Goal: Navigation & Orientation: Find specific page/section

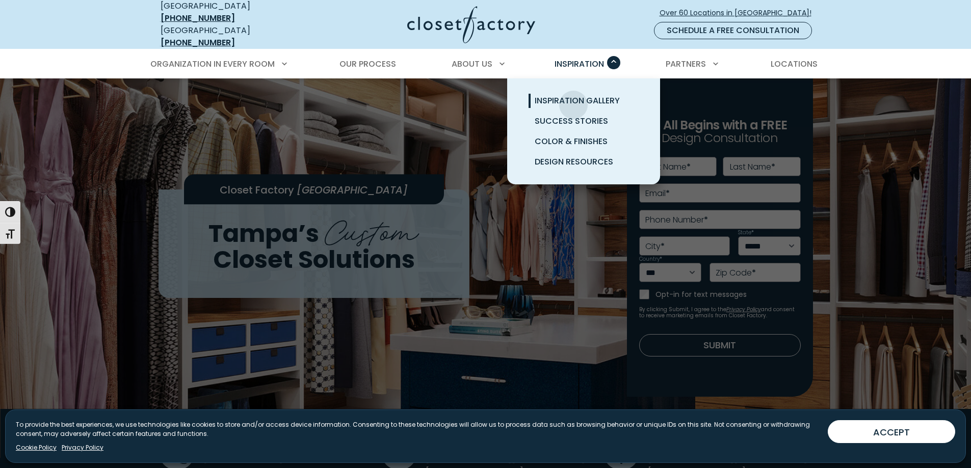
click at [573, 97] on span "Inspiration Gallery" at bounding box center [577, 101] width 85 height 12
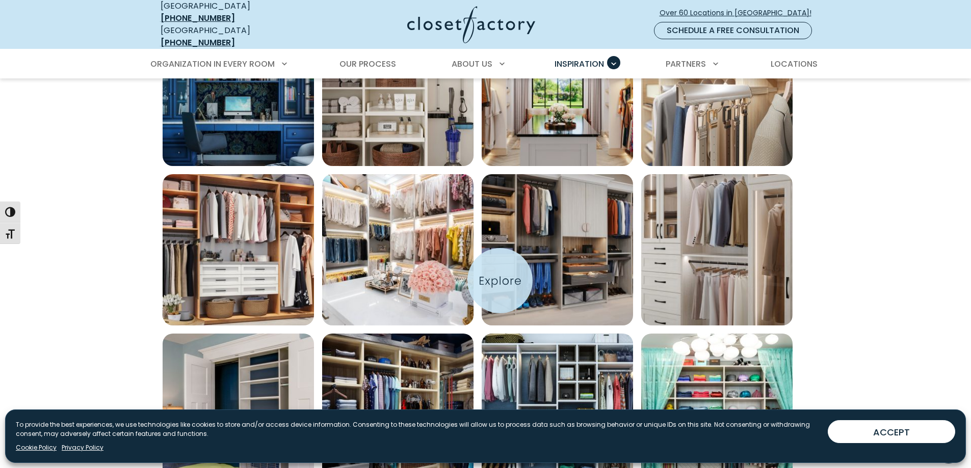
scroll to position [356, 0]
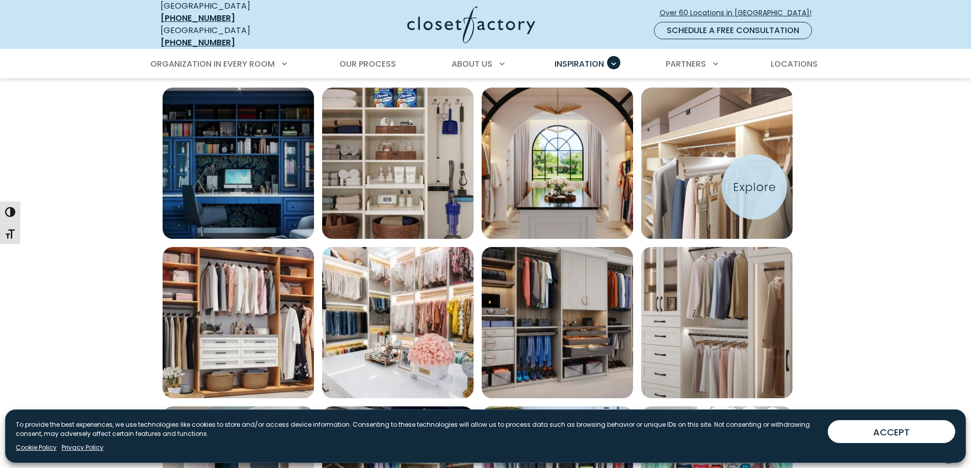
click at [754, 187] on img "Open inspiration gallery to preview enlarged image" at bounding box center [716, 163] width 151 height 151
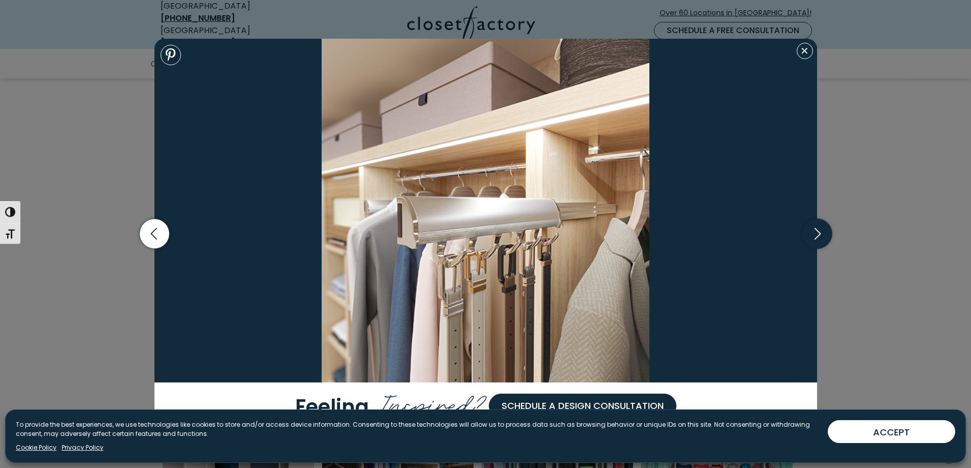
click at [821, 226] on icon "button" at bounding box center [817, 234] width 30 height 30
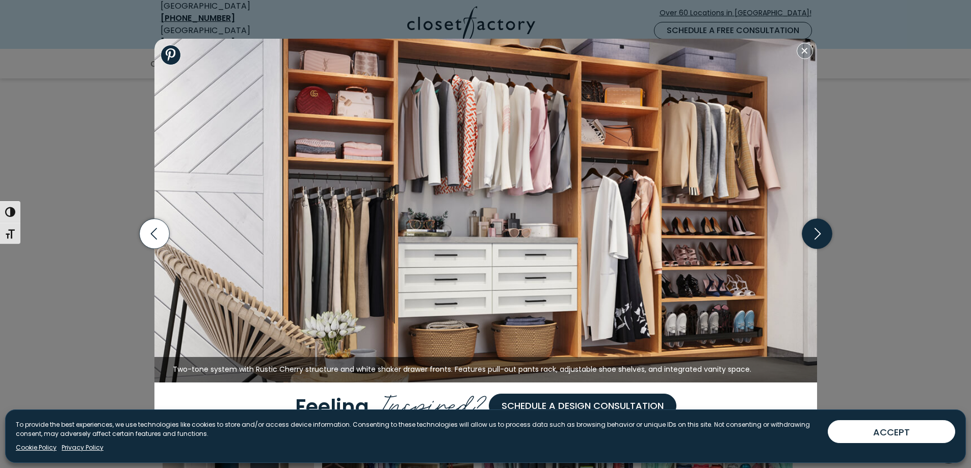
click at [821, 226] on icon "button" at bounding box center [817, 234] width 30 height 30
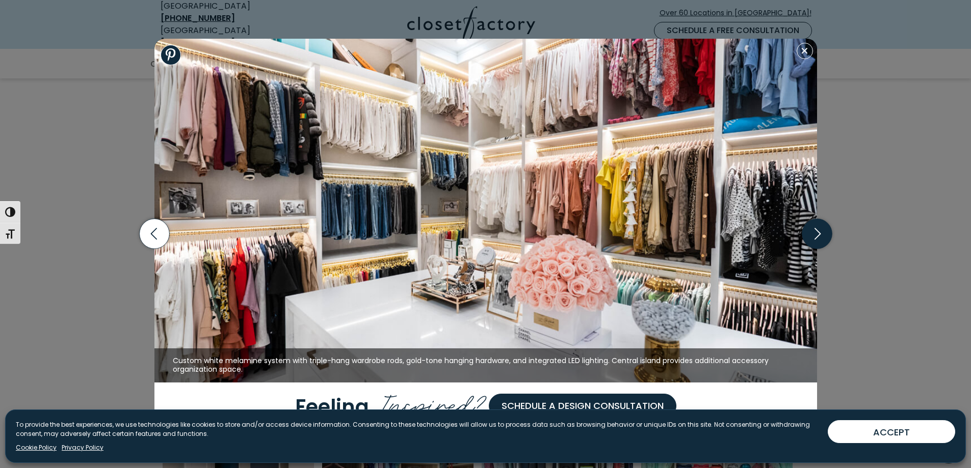
click at [821, 226] on icon "button" at bounding box center [817, 234] width 30 height 30
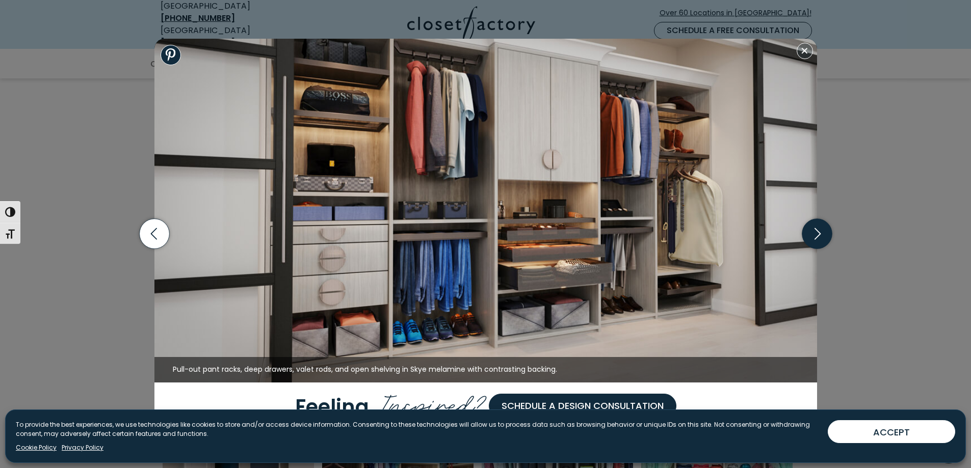
click at [821, 226] on icon "button" at bounding box center [817, 234] width 30 height 30
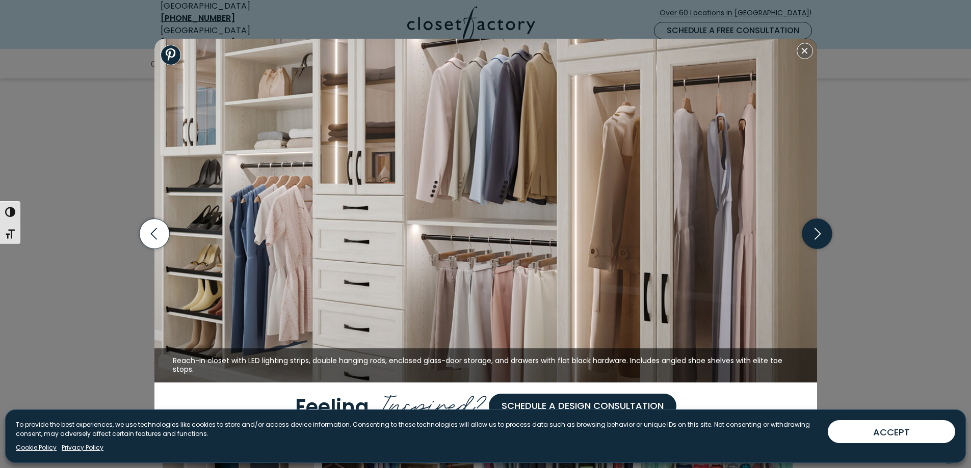
click at [821, 226] on icon "button" at bounding box center [817, 234] width 30 height 30
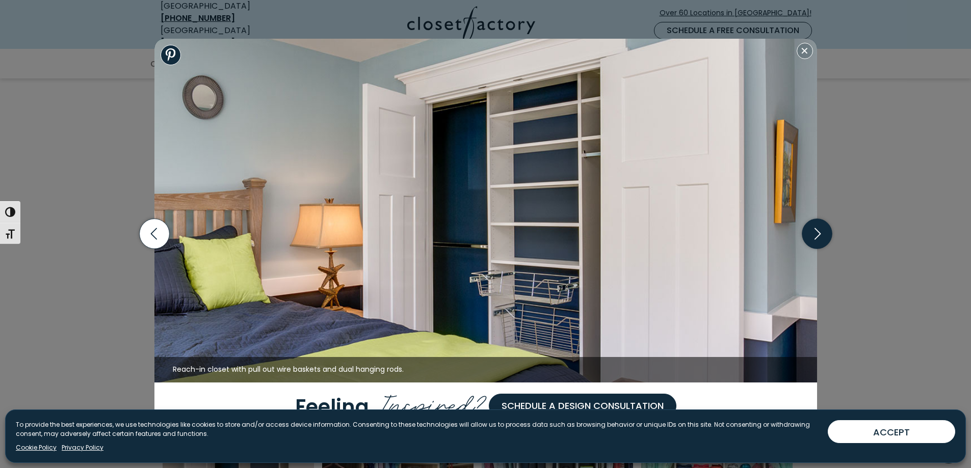
click at [821, 227] on icon "button" at bounding box center [817, 234] width 30 height 30
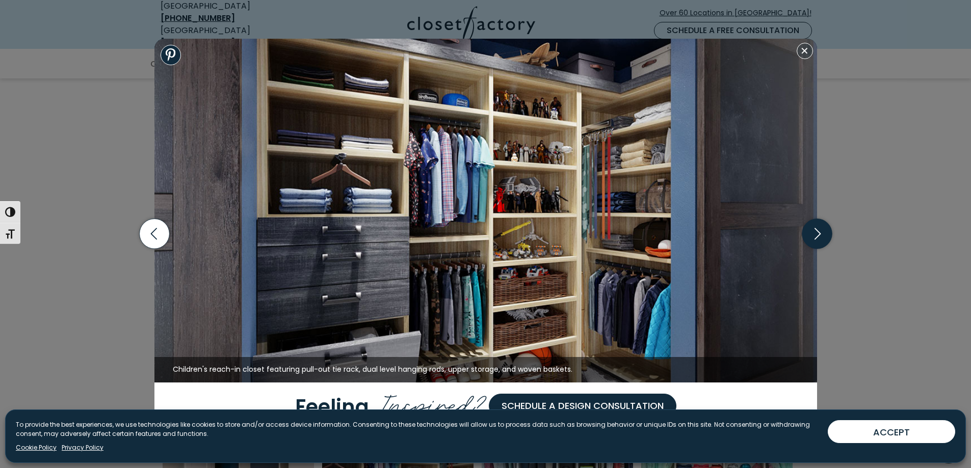
click at [821, 227] on icon "button" at bounding box center [817, 234] width 30 height 30
